Goal: Find specific page/section: Find specific page/section

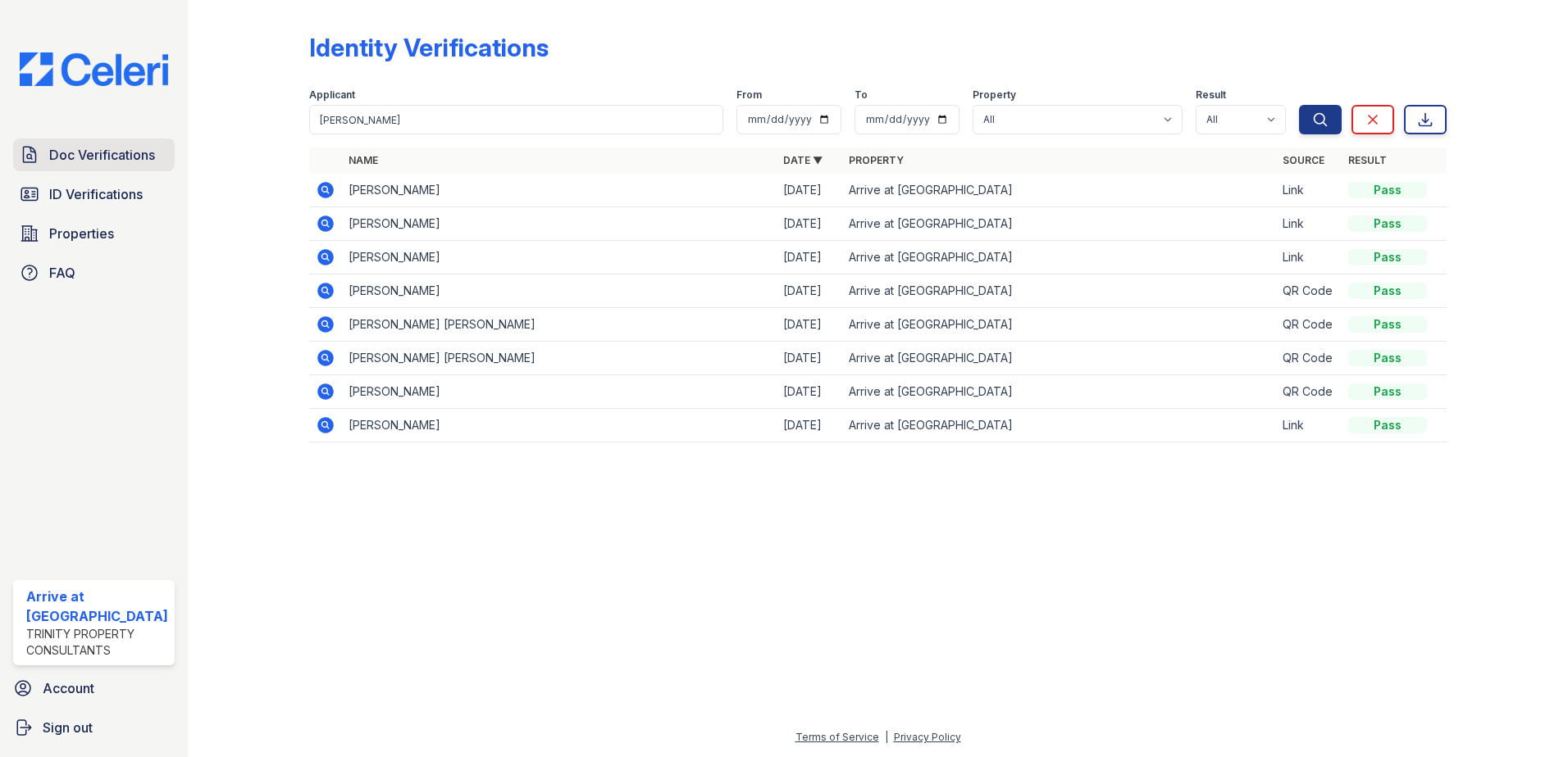
click at [91, 155] on span "Doc Verifications" at bounding box center [102, 155] width 106 height 20
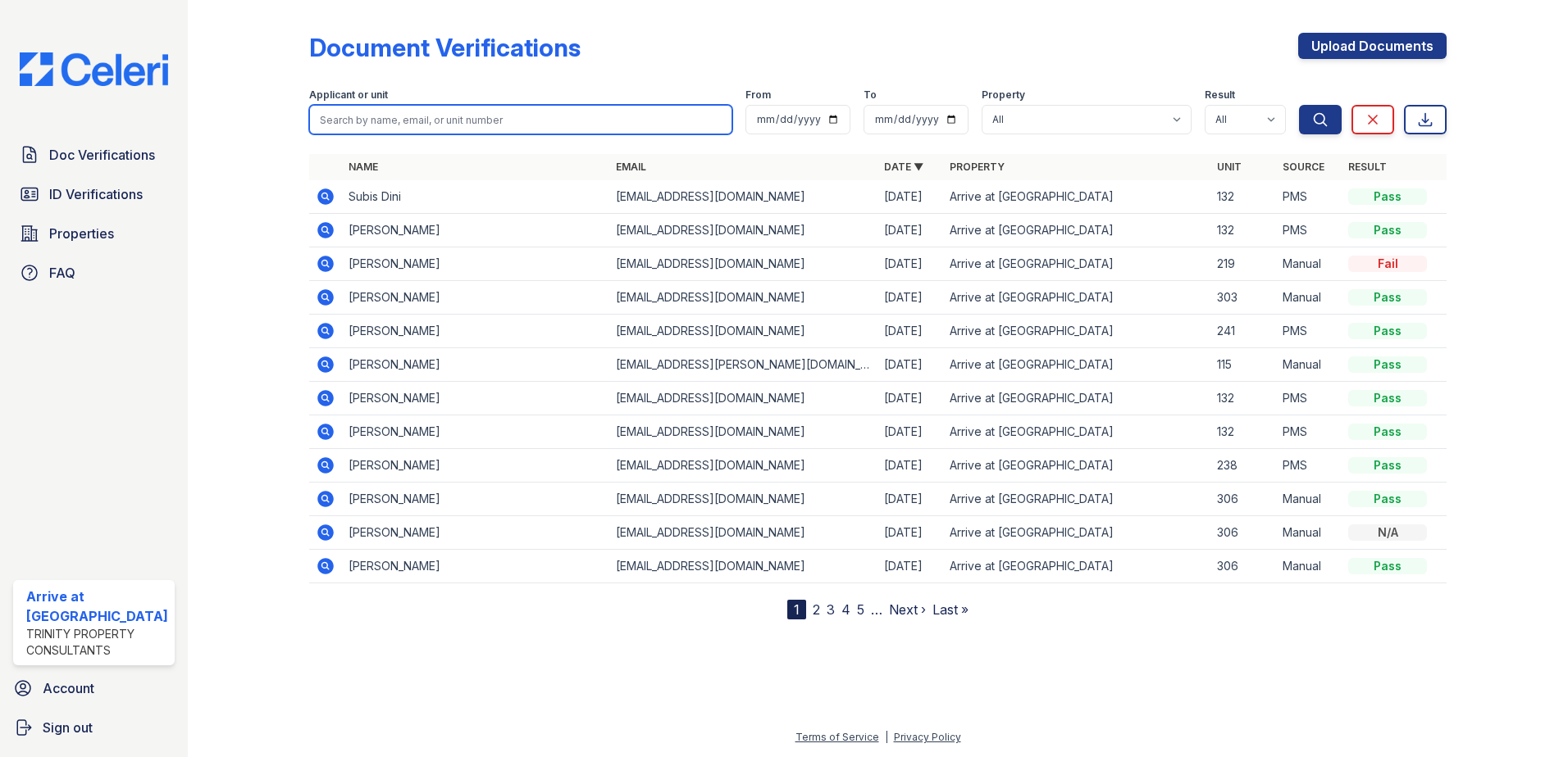
click at [392, 114] on input "search" at bounding box center [521, 120] width 424 height 29
type input "david"
click at [1299, 105] on button "Search" at bounding box center [1320, 120] width 43 height 29
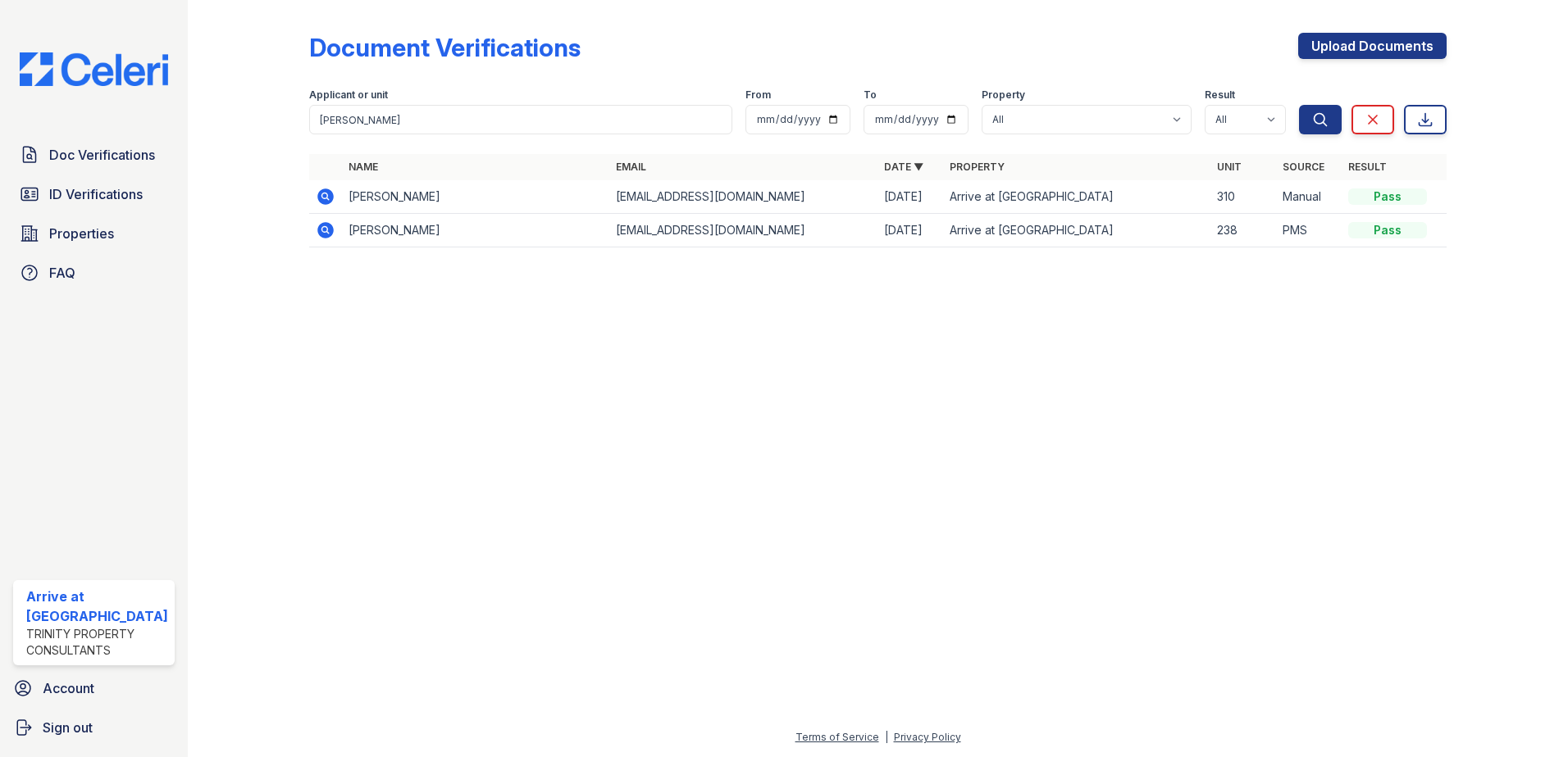
click at [331, 188] on icon at bounding box center [326, 197] width 20 height 20
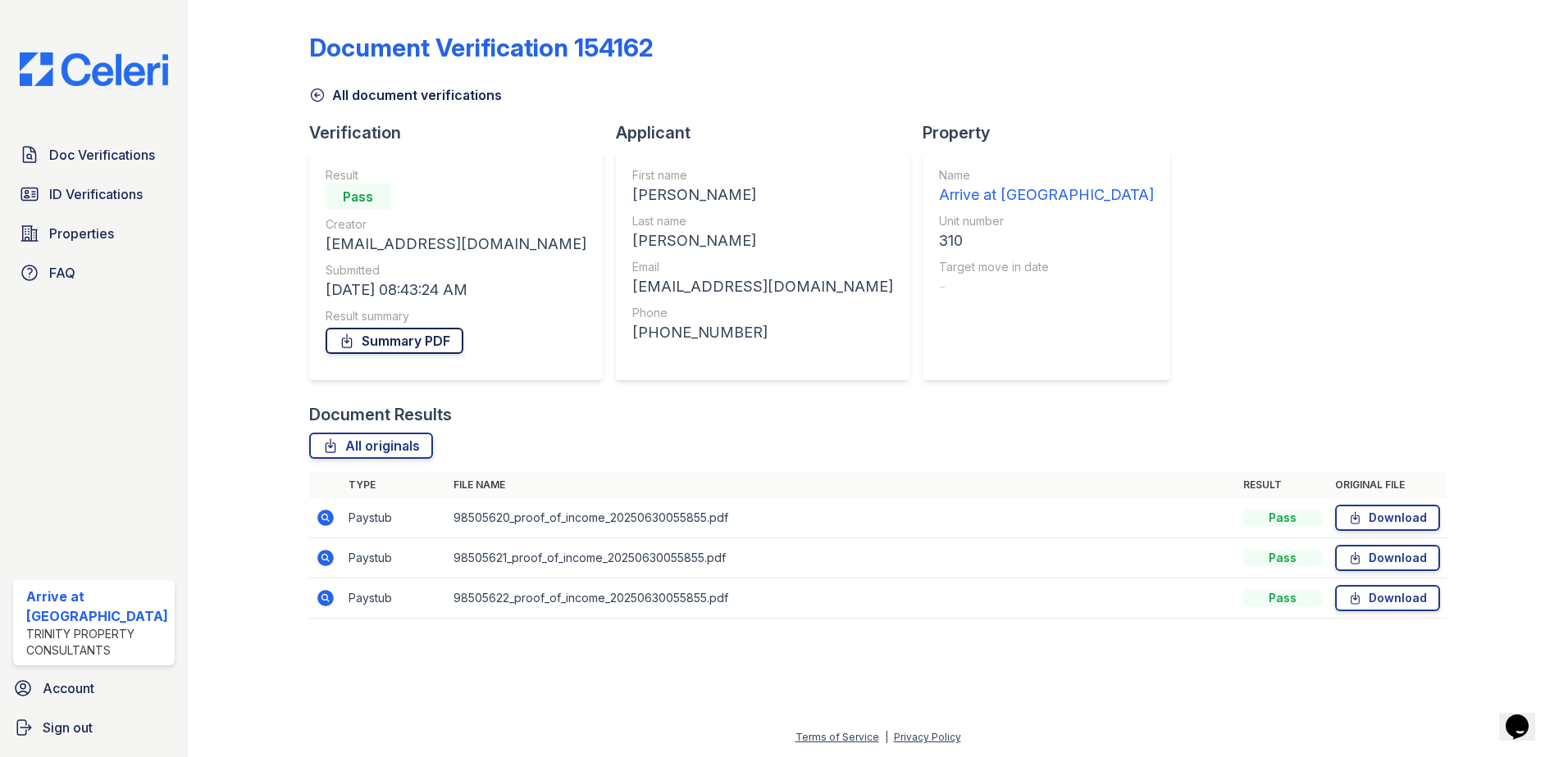
click at [401, 343] on link "Summary PDF" at bounding box center [394, 341] width 138 height 27
click at [309, 91] on icon at bounding box center [317, 95] width 16 height 16
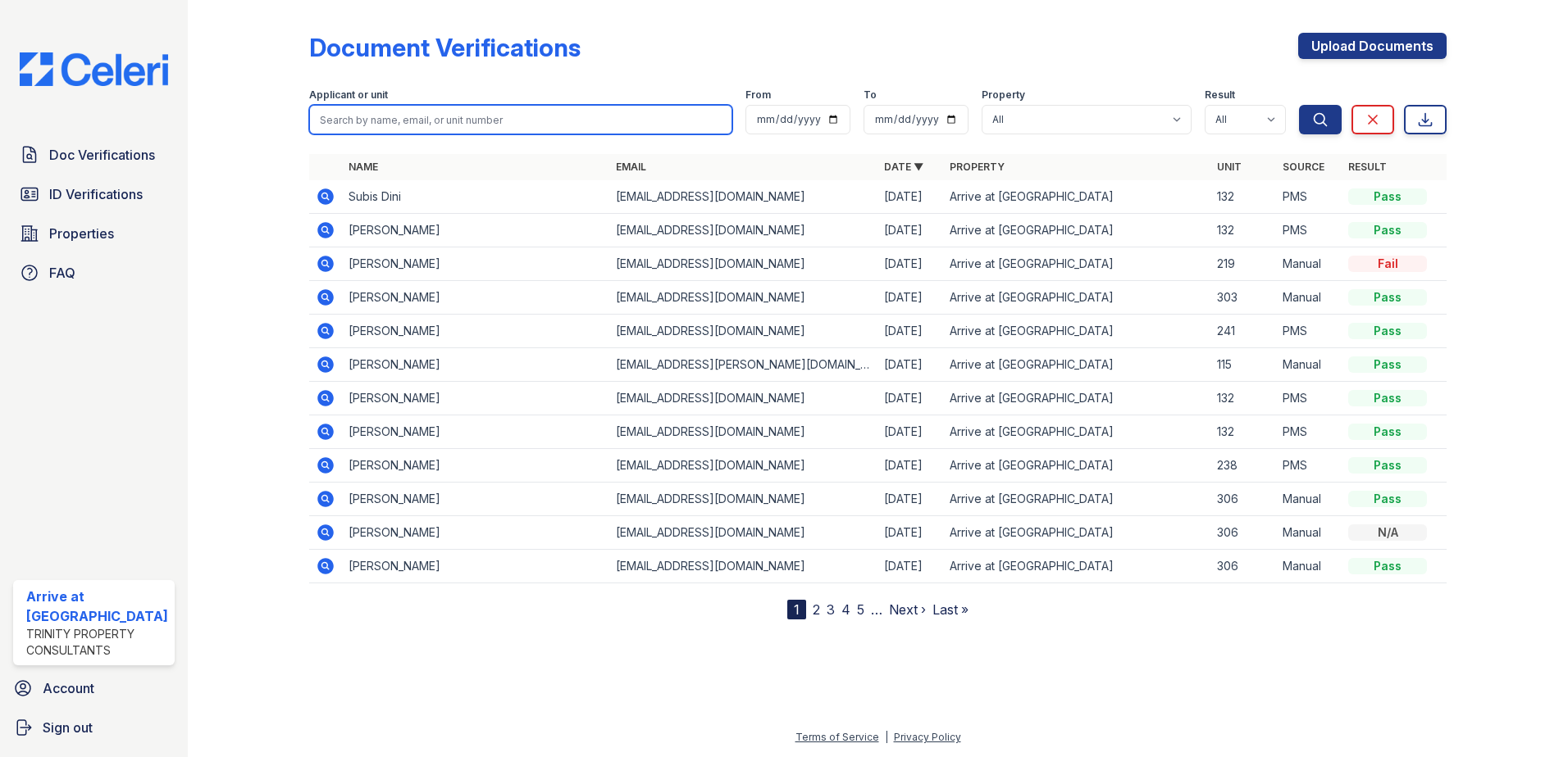
click at [399, 129] on input "search" at bounding box center [521, 120] width 424 height 29
type input "keila"
click at [1299, 105] on button "Search" at bounding box center [1320, 120] width 43 height 29
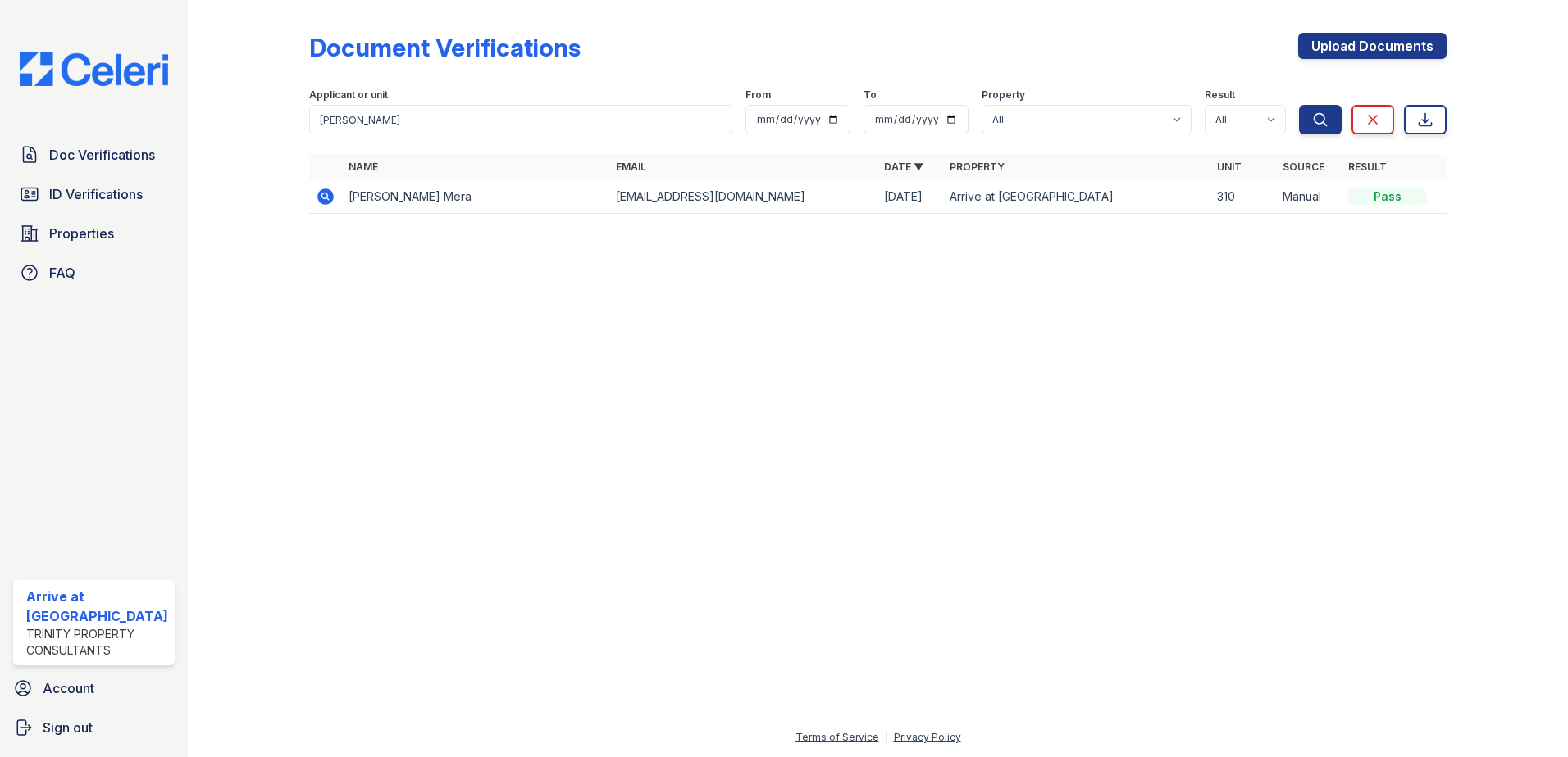
click at [319, 202] on icon at bounding box center [326, 197] width 16 height 16
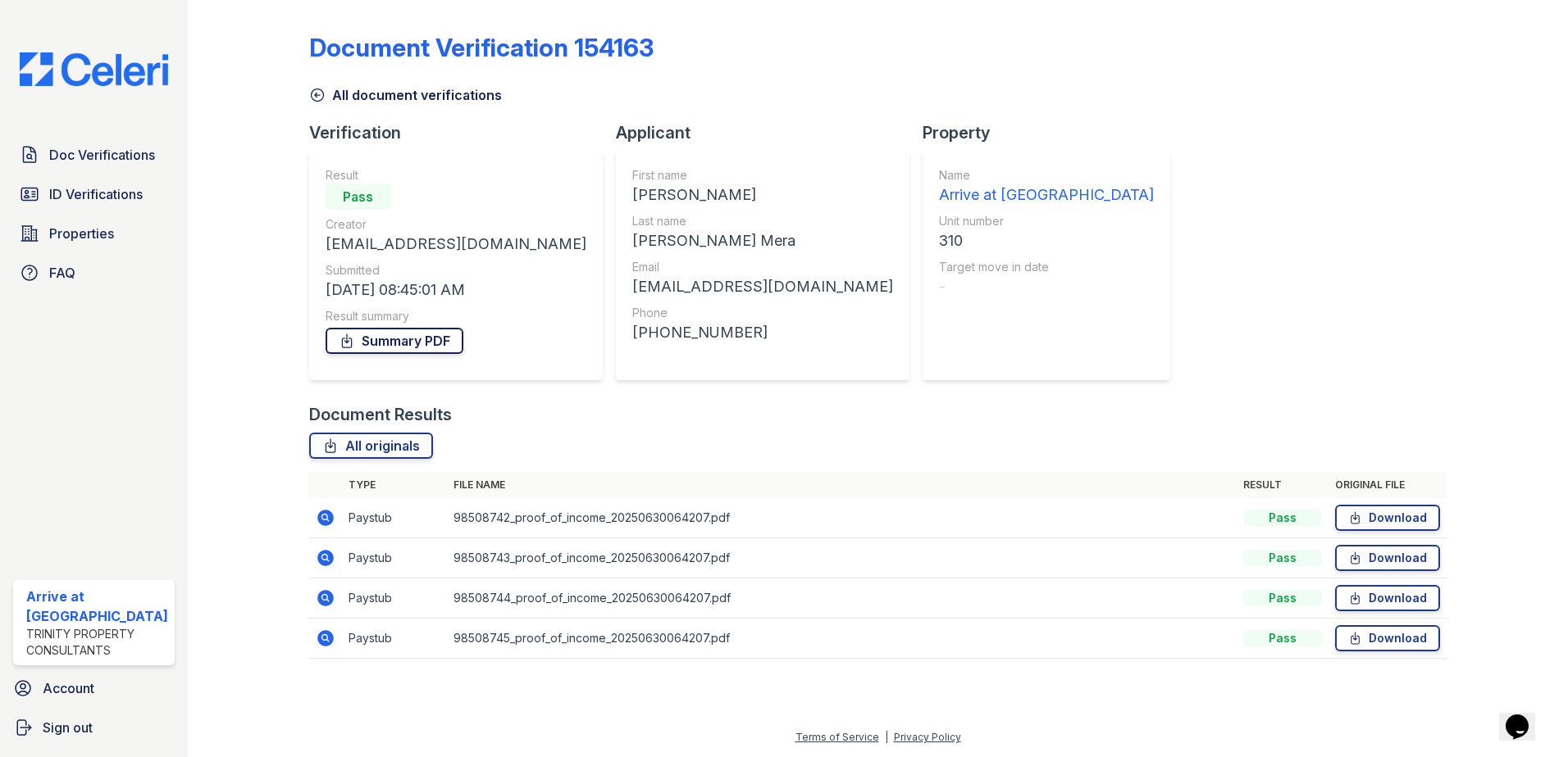
click at [412, 347] on link "Summary PDF" at bounding box center [394, 341] width 138 height 27
drag, startPoint x: 78, startPoint y: 187, endPoint x: 94, endPoint y: 187, distance: 16.0
click at [78, 187] on span "ID Verifications" at bounding box center [96, 195] width 93 height 20
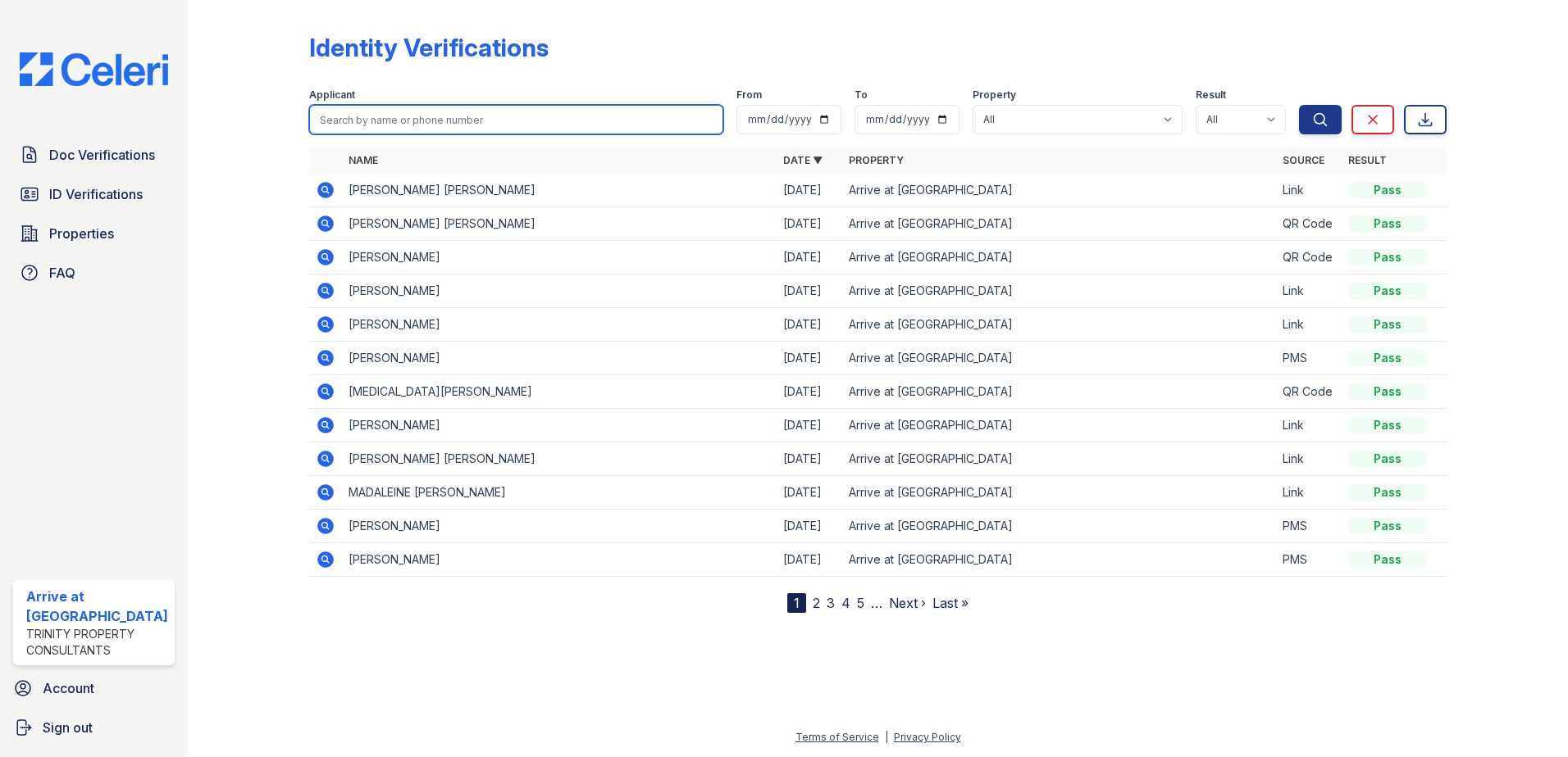
click at [369, 123] on input "search" at bounding box center [517, 120] width 415 height 29
type input "Keila"
click at [1299, 105] on button "Search" at bounding box center [1320, 120] width 43 height 29
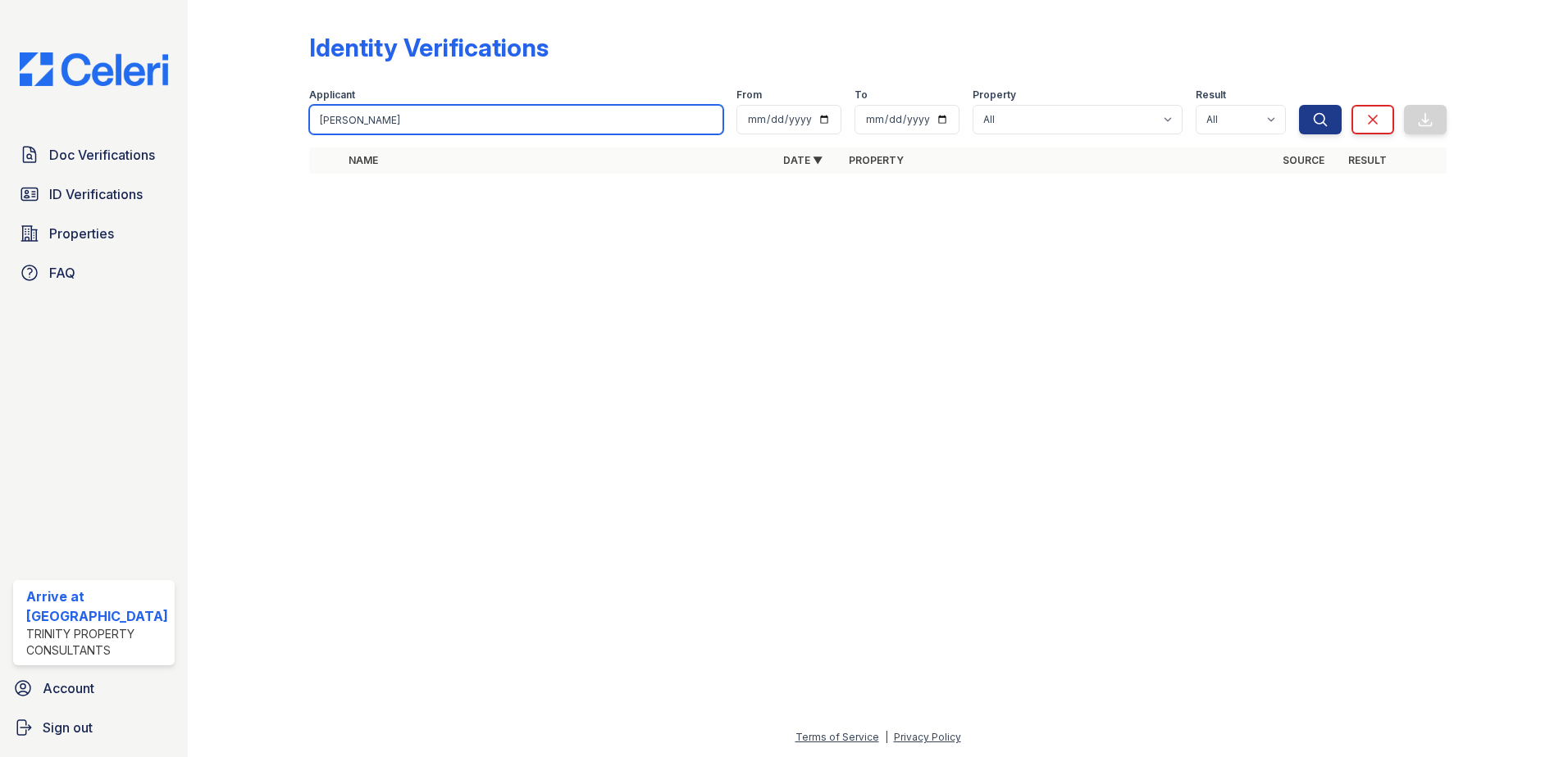
click at [402, 119] on input "Keila" at bounding box center [517, 120] width 415 height 29
type input "David"
click at [1299, 105] on button "Search" at bounding box center [1320, 120] width 43 height 29
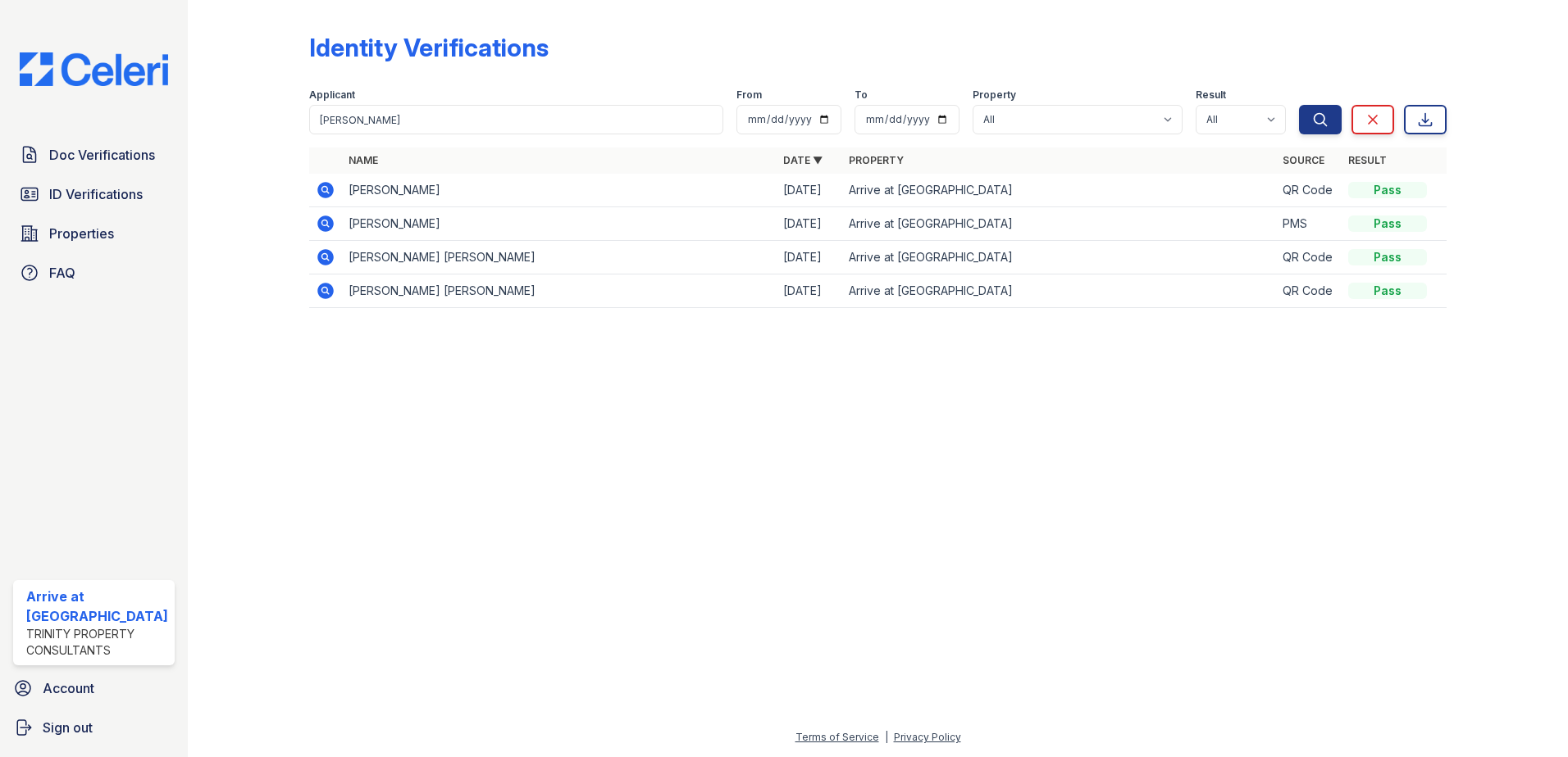
click at [328, 191] on icon at bounding box center [326, 190] width 16 height 16
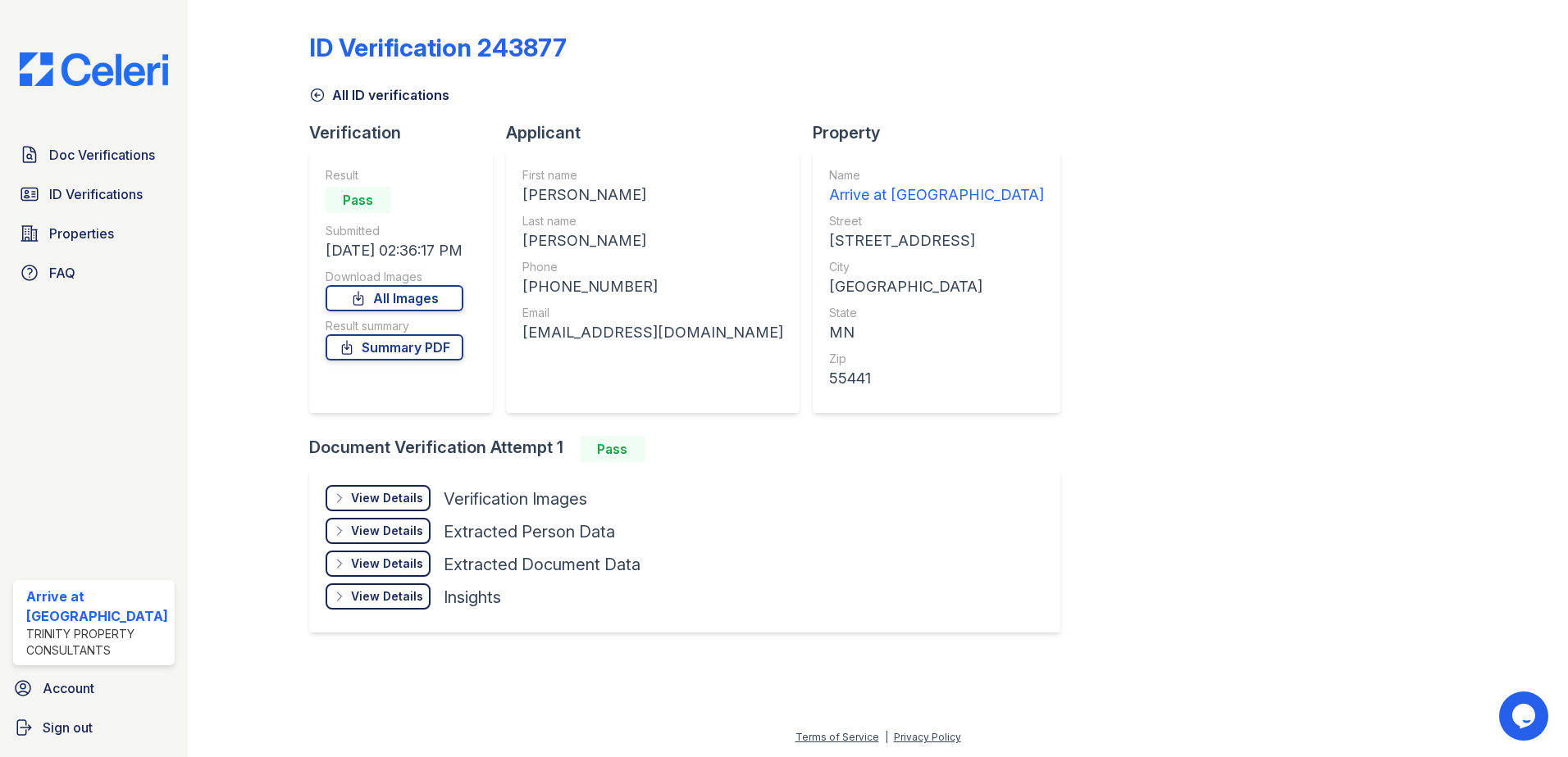
click at [392, 496] on div "View Details" at bounding box center [387, 498] width 72 height 16
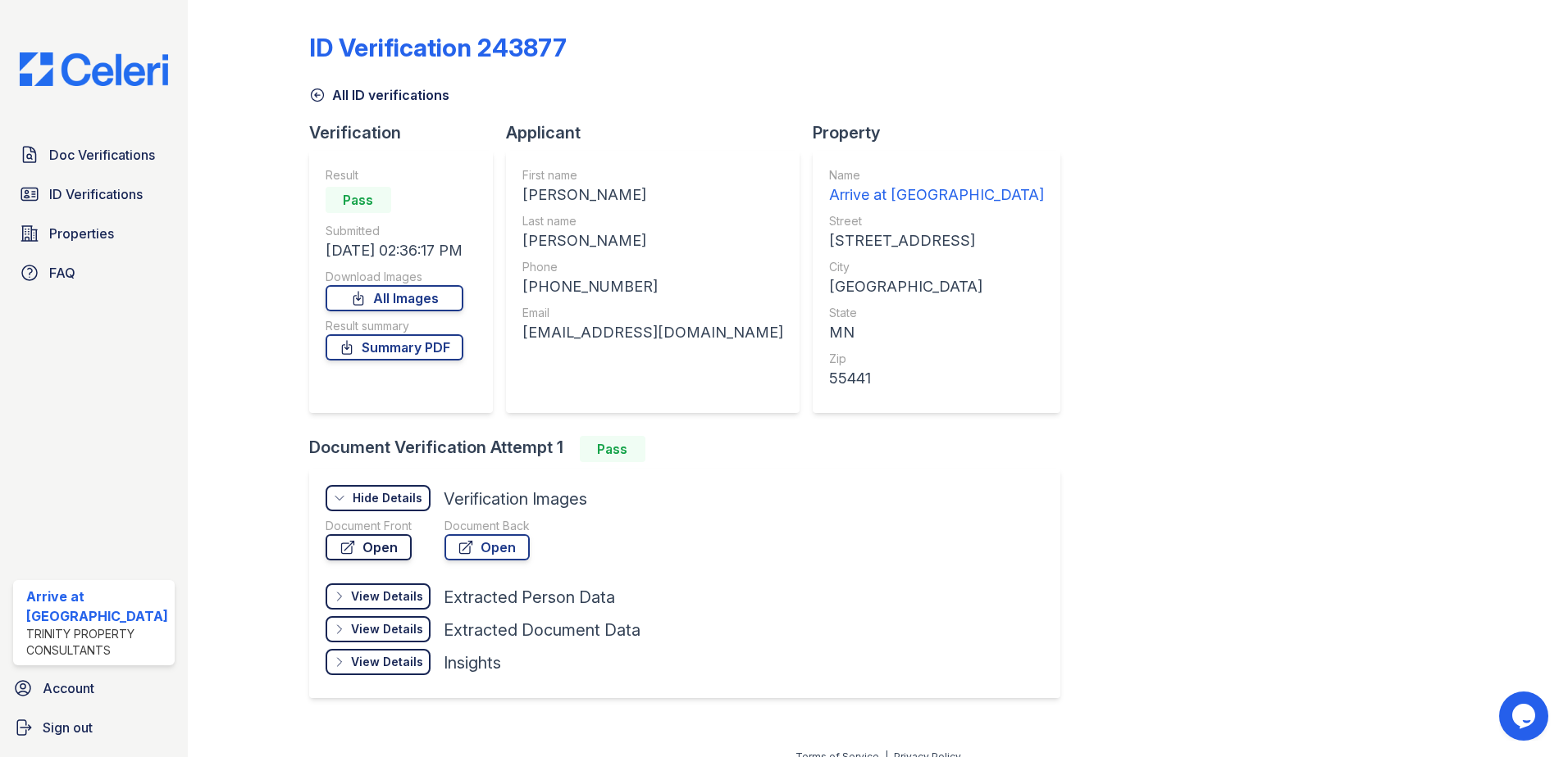
click at [377, 548] on link "Open" at bounding box center [369, 548] width 86 height 27
